Goal: Information Seeking & Learning: Learn about a topic

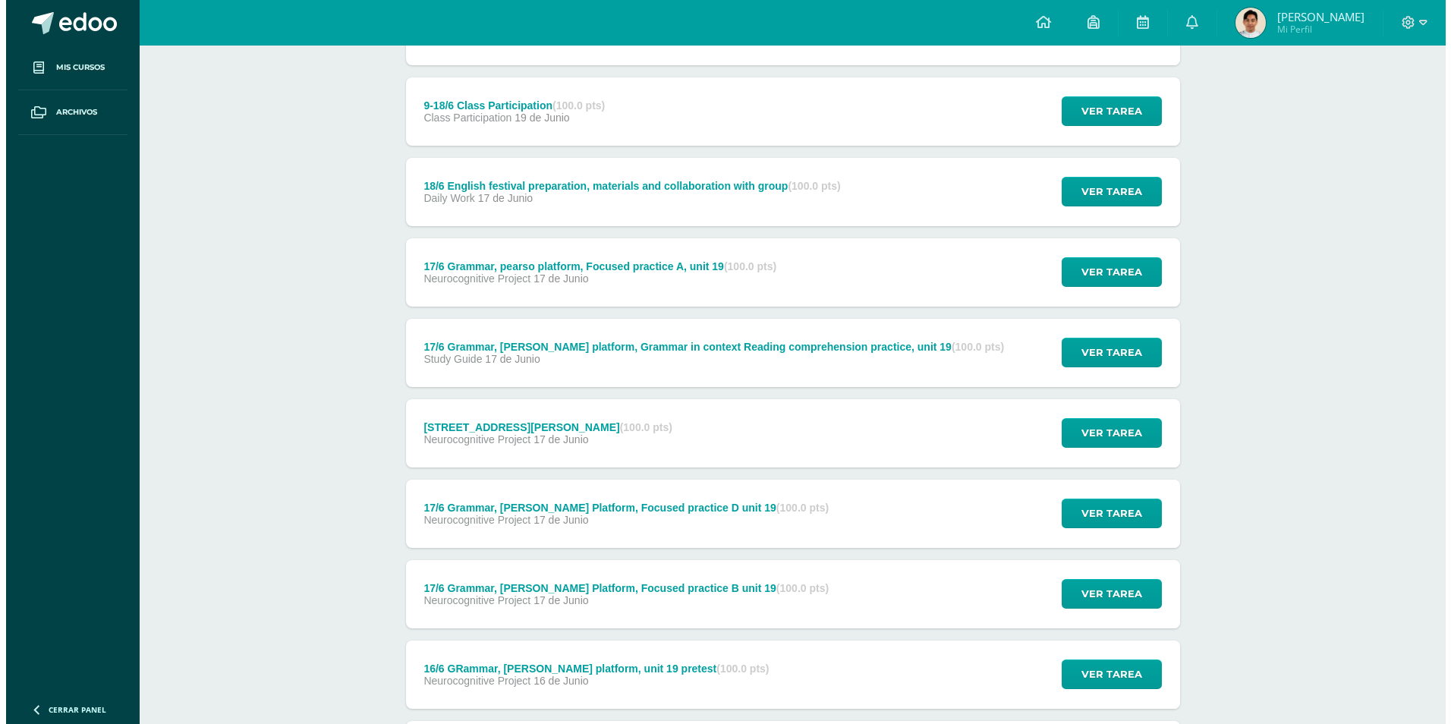
scroll to position [1951, 0]
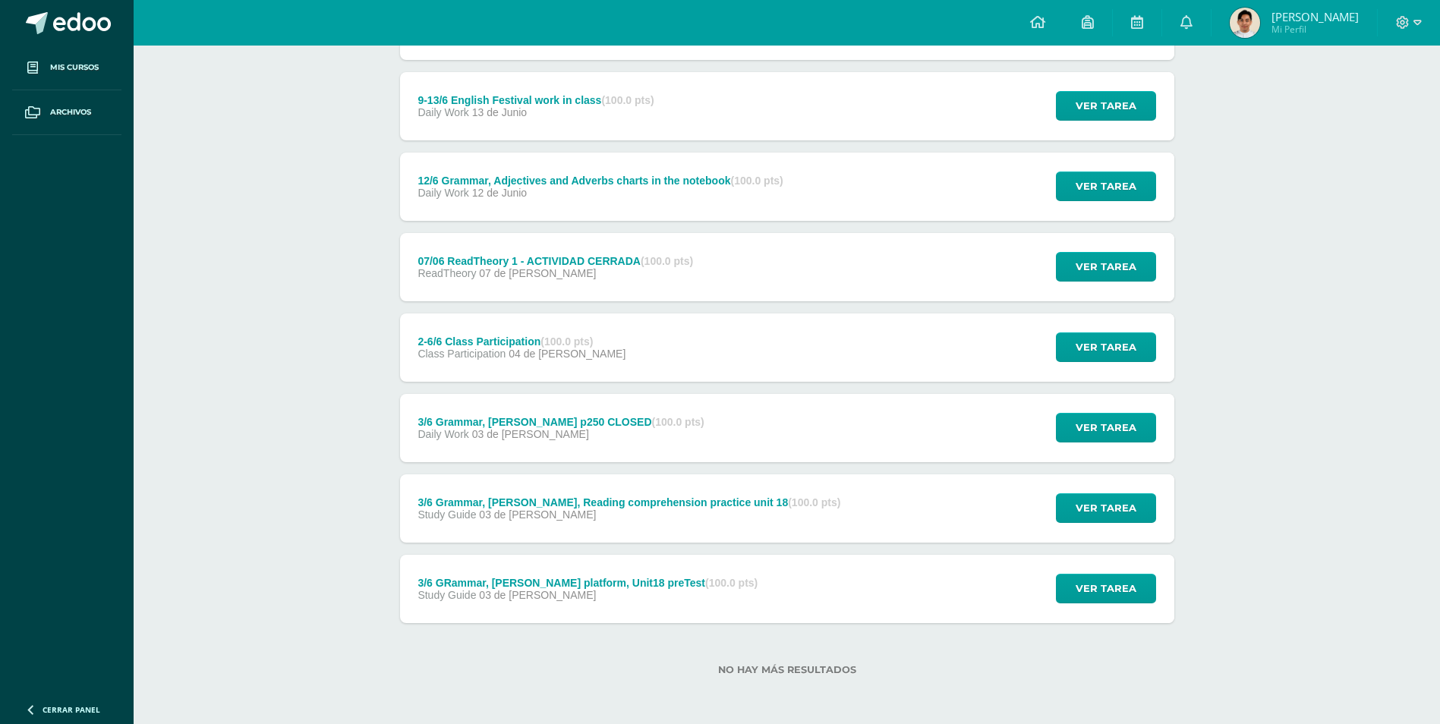
click at [878, 609] on div "3/6 [PERSON_NAME], [PERSON_NAME] platform, Unit18 preTest (100.0 pts) Study Gui…" at bounding box center [787, 589] width 774 height 68
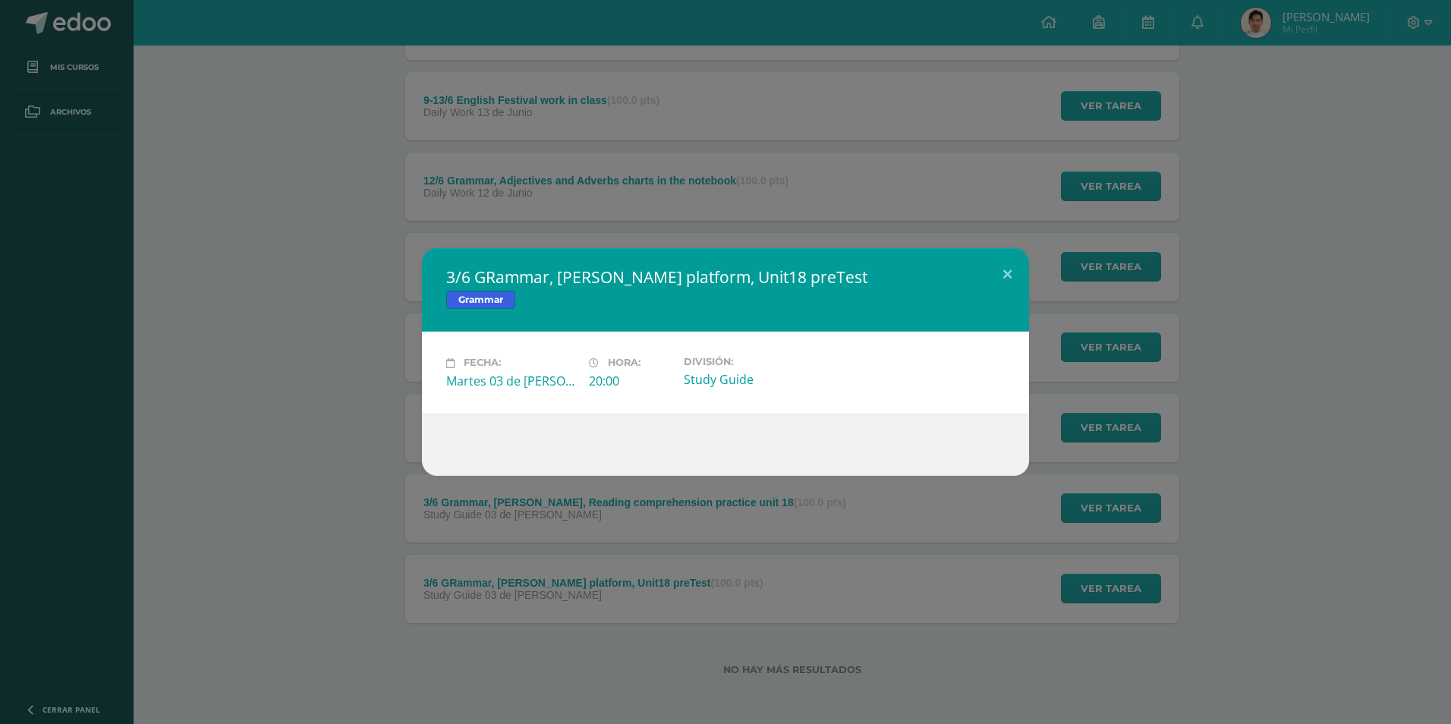
click at [240, 643] on div "3/6 GRammar, [PERSON_NAME] platform, Unit18 preTest Grammar Fecha: Martes 03 de…" at bounding box center [725, 362] width 1451 height 724
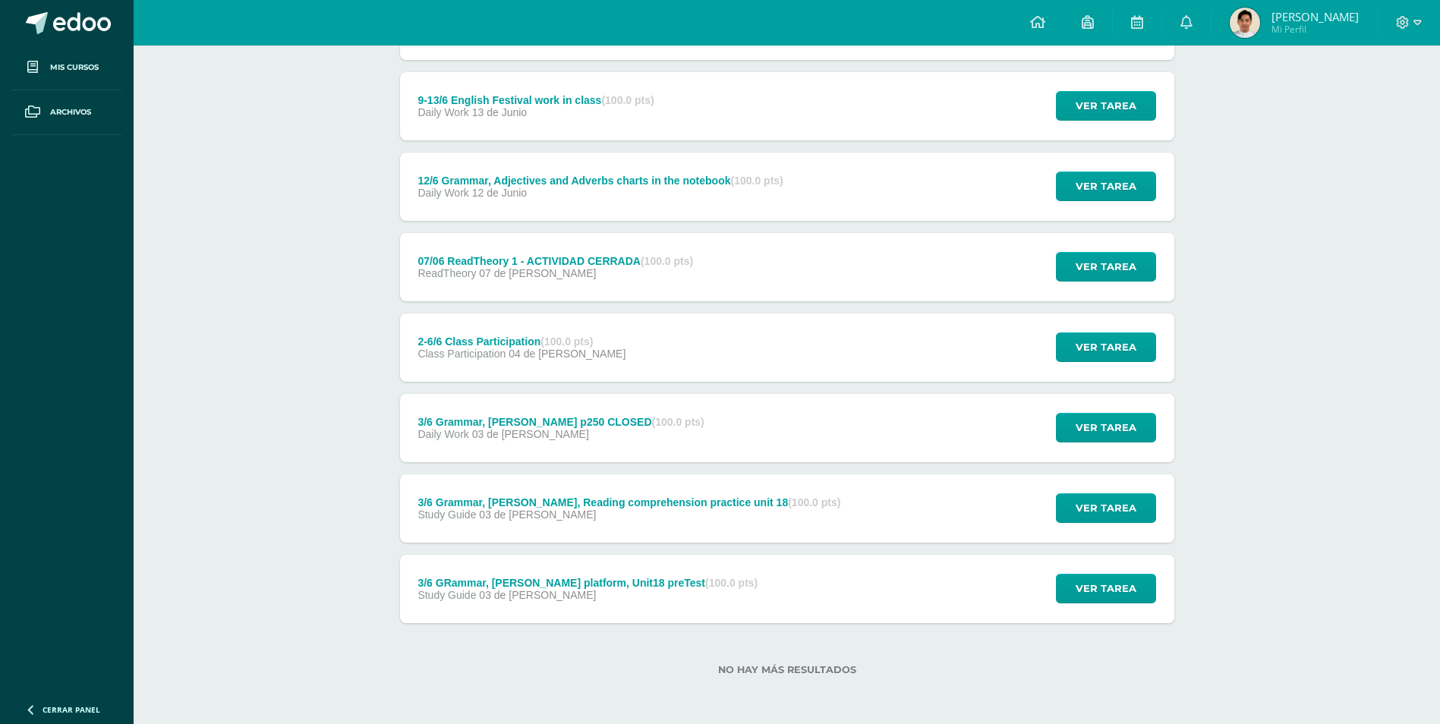
click at [755, 515] on div "Study Guide 03 de Junio" at bounding box center [628, 515] width 423 height 12
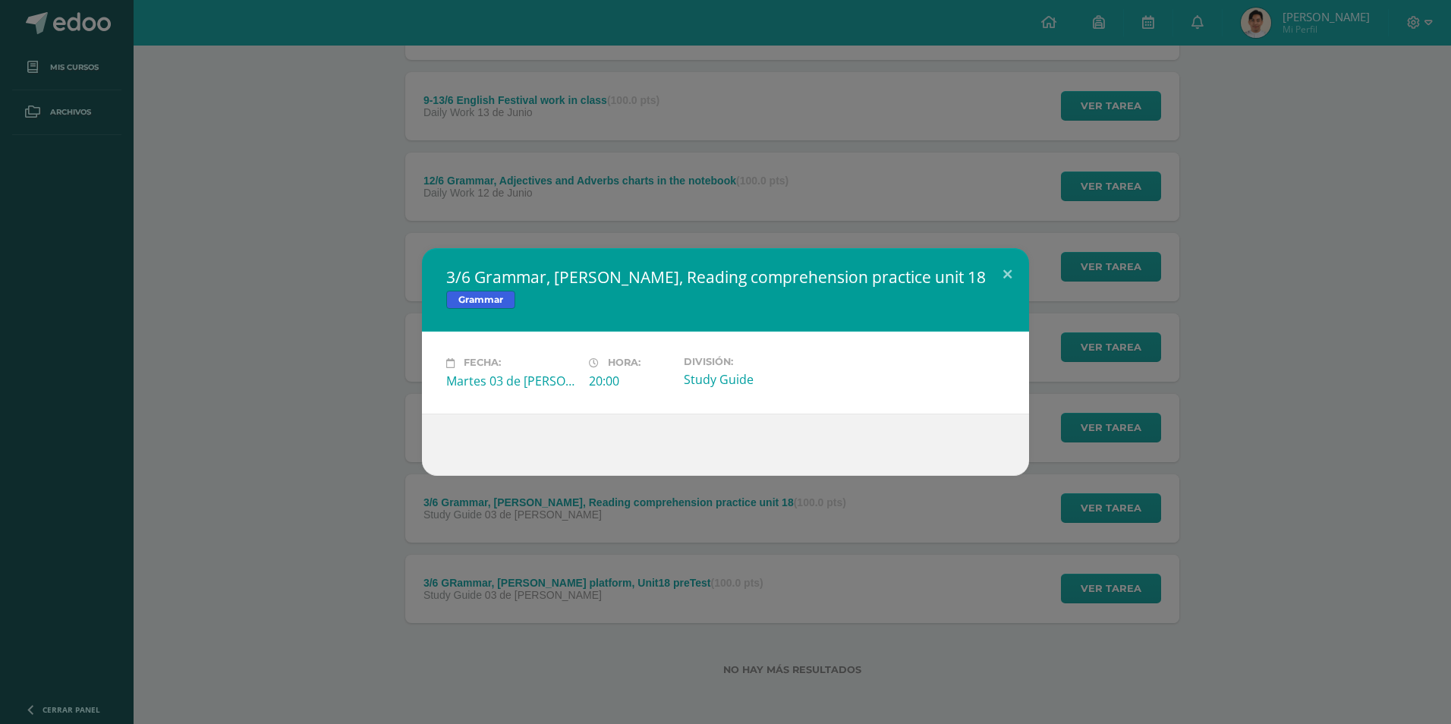
click at [372, 518] on div "3/6 Grammar, [PERSON_NAME], Reading comprehension practice unit 18 Grammar Fech…" at bounding box center [725, 362] width 1451 height 724
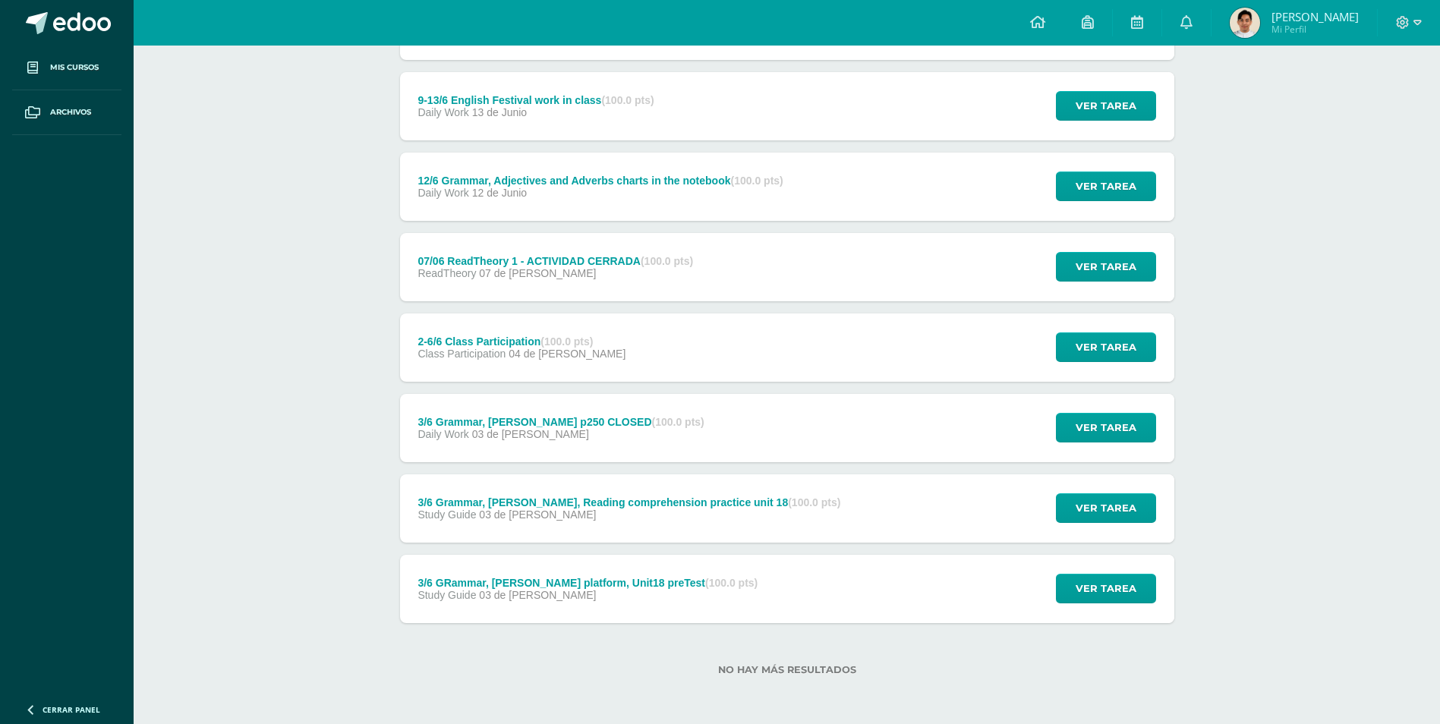
click at [717, 601] on div "3/6 [PERSON_NAME], [PERSON_NAME] platform, Unit18 preTest (100.0 pts) Study Gui…" at bounding box center [588, 589] width 376 height 68
